Goal: Information Seeking & Learning: Compare options

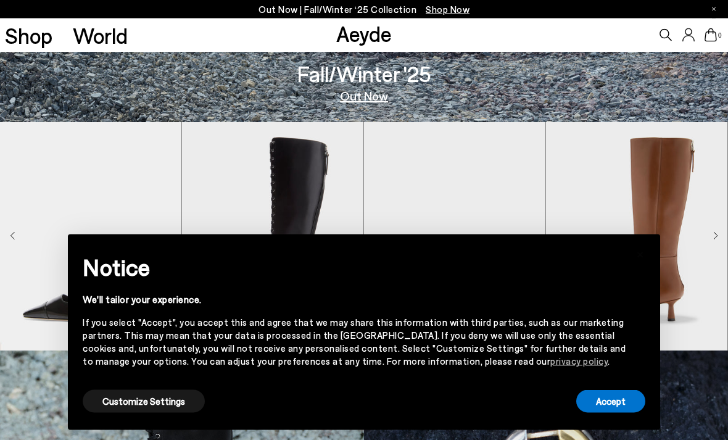
scroll to position [318, 0]
click at [628, 413] on button "Accept" at bounding box center [610, 401] width 69 height 23
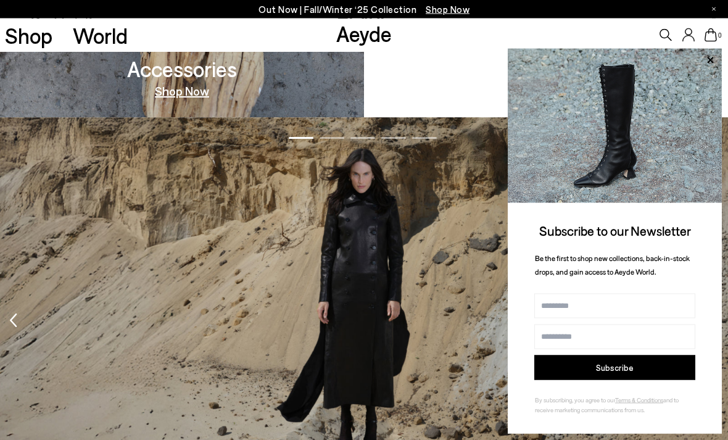
scroll to position [1398, 0]
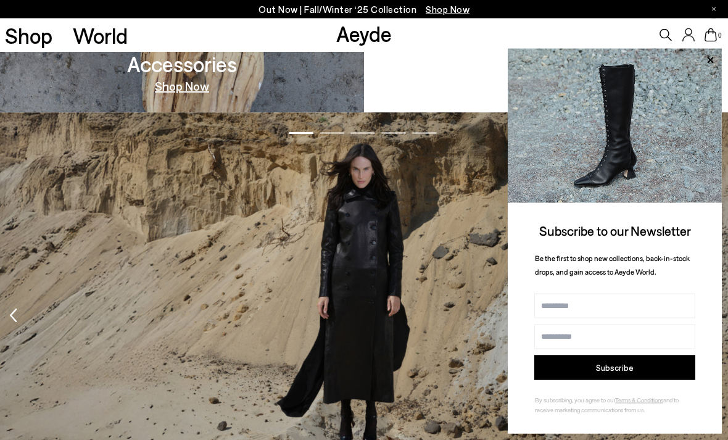
click at [720, 101] on img at bounding box center [615, 126] width 214 height 154
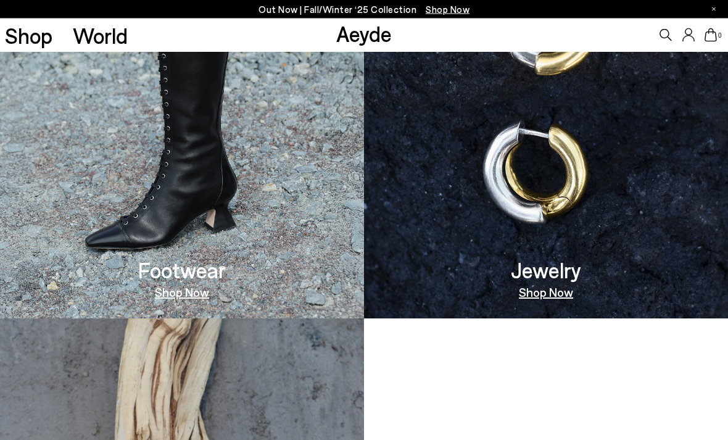
scroll to position [797, 0]
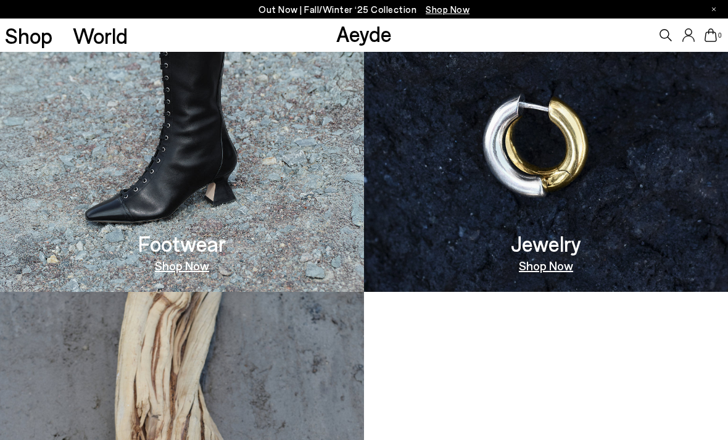
click at [118, 144] on img at bounding box center [182, 80] width 364 height 421
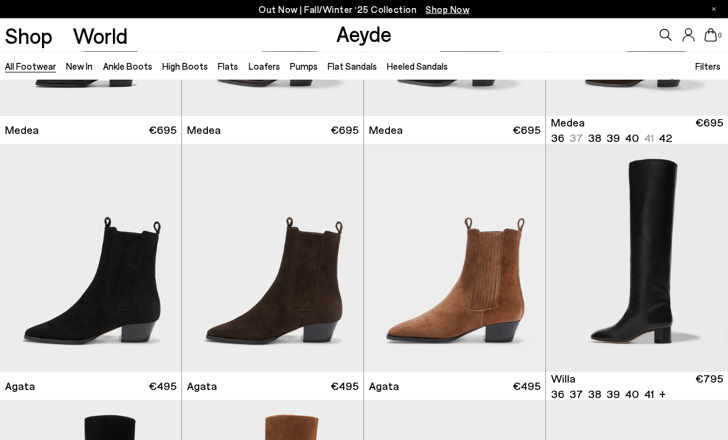
scroll to position [192, 0]
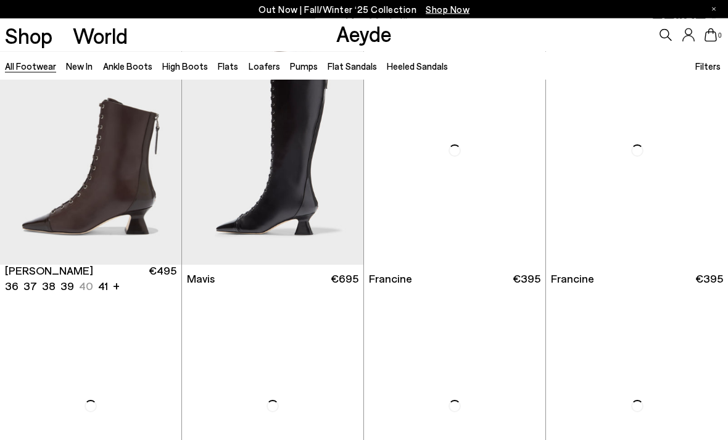
scroll to position [1581, 0]
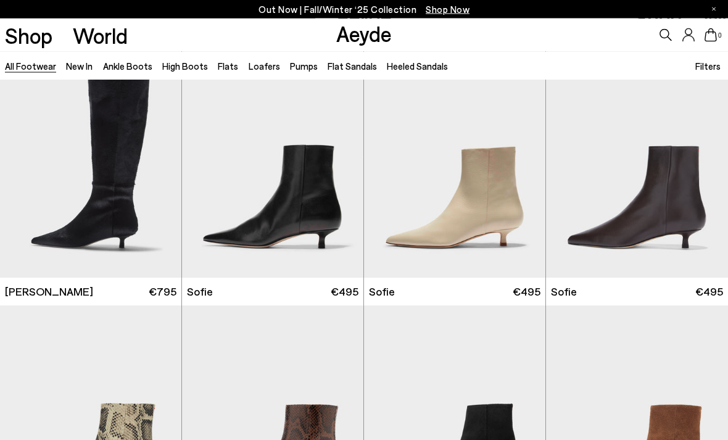
scroll to position [3101, 0]
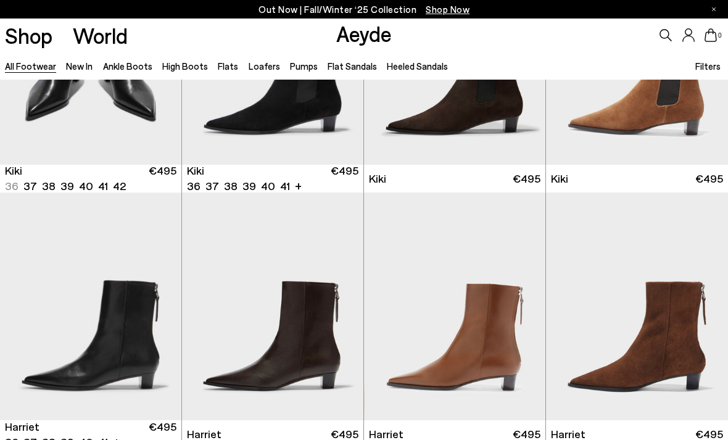
scroll to position [3978, 0]
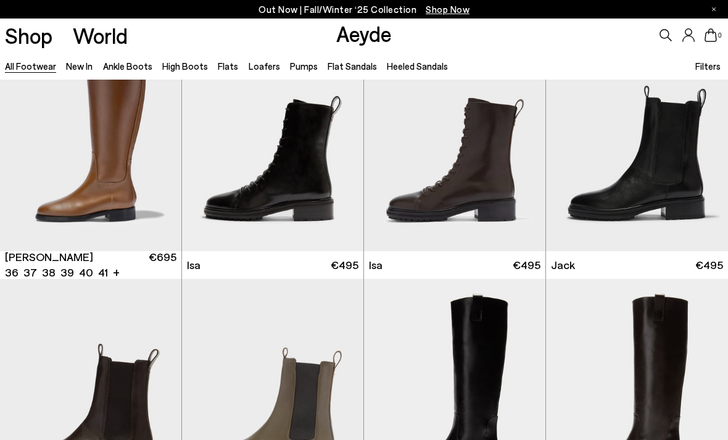
scroll to position [6197, 0]
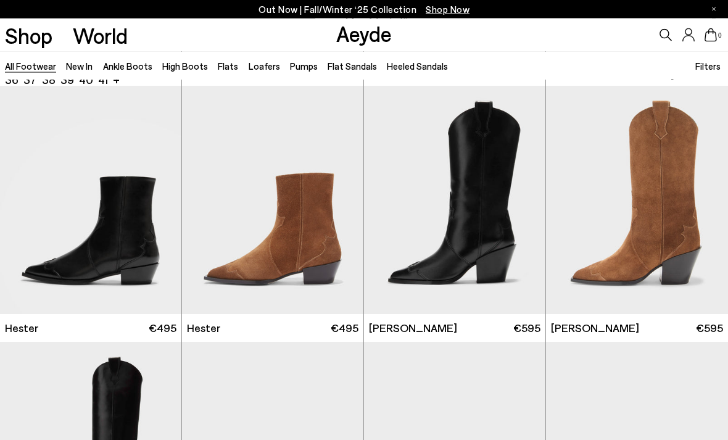
scroll to position [7690, 0]
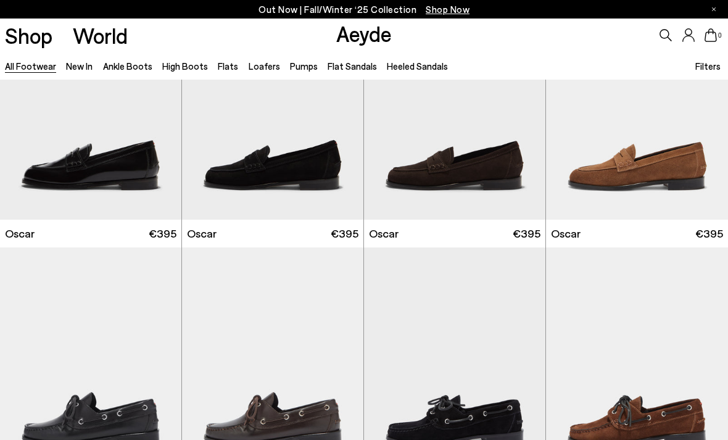
scroll to position [9070, 0]
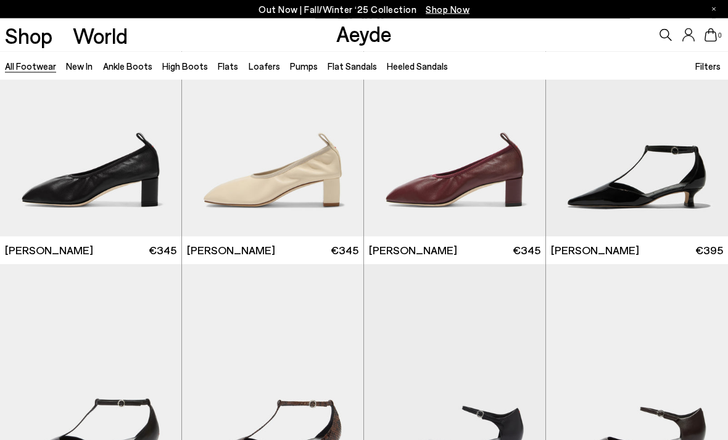
scroll to position [10563, 0]
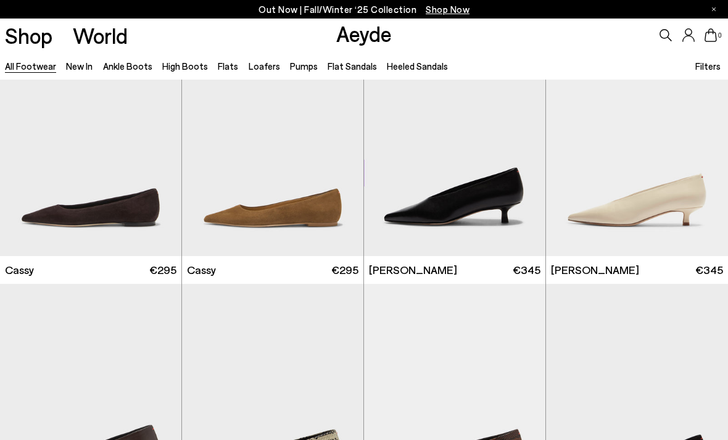
scroll to position [12363, 0]
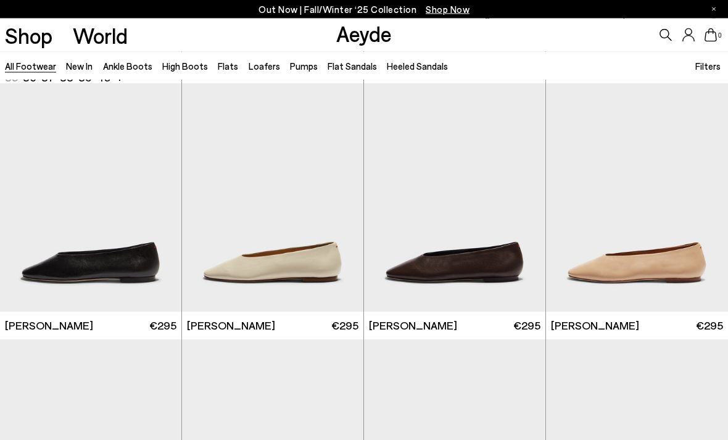
scroll to position [13870, 0]
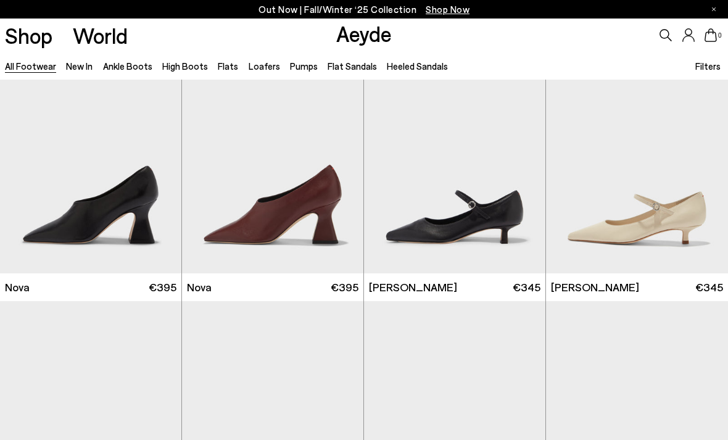
scroll to position [17504, 0]
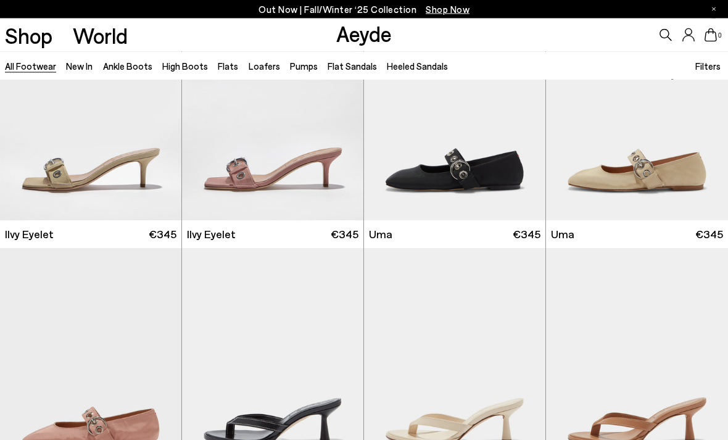
scroll to position [18779, 0]
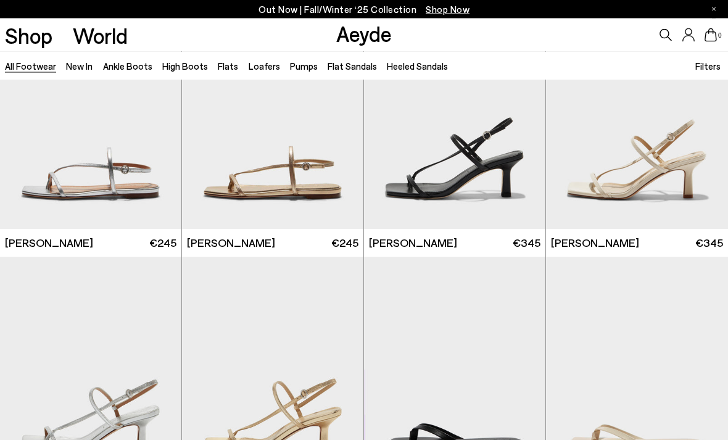
scroll to position [20435, 0]
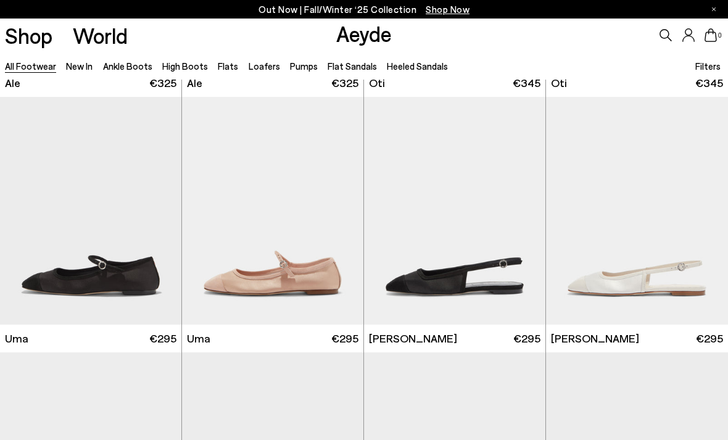
scroll to position [22756, 0]
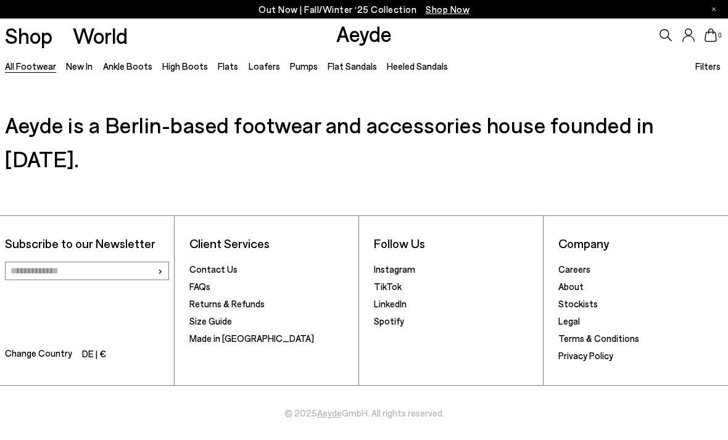
scroll to position [1535, 0]
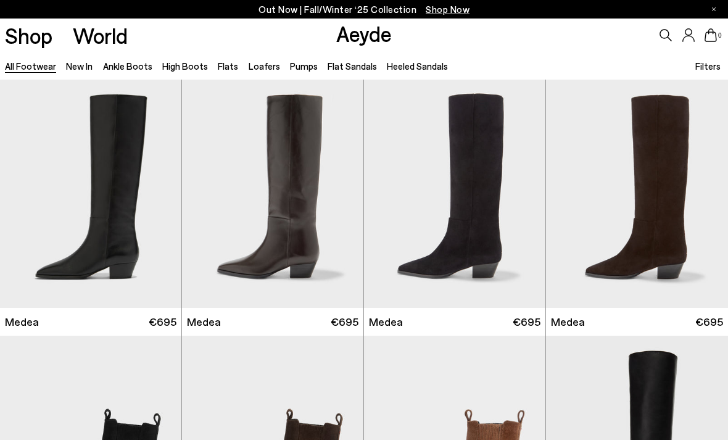
scroll to position [1535, 0]
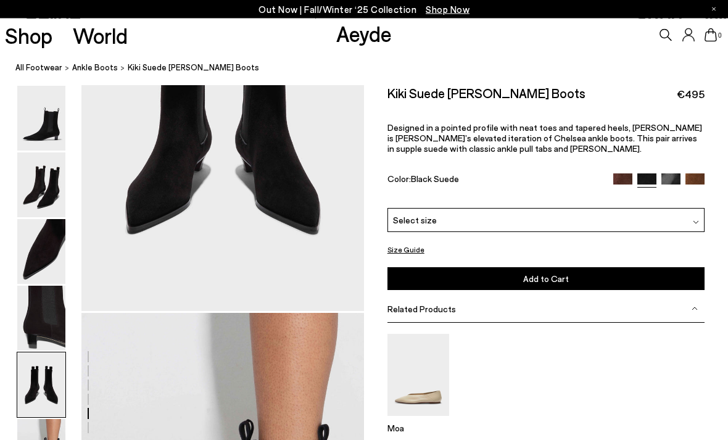
scroll to position [1656, 0]
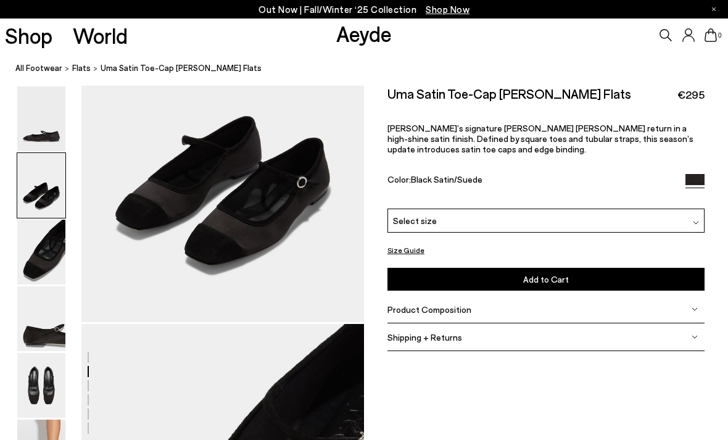
scroll to position [496, 0]
